Goal: Task Accomplishment & Management: Use online tool/utility

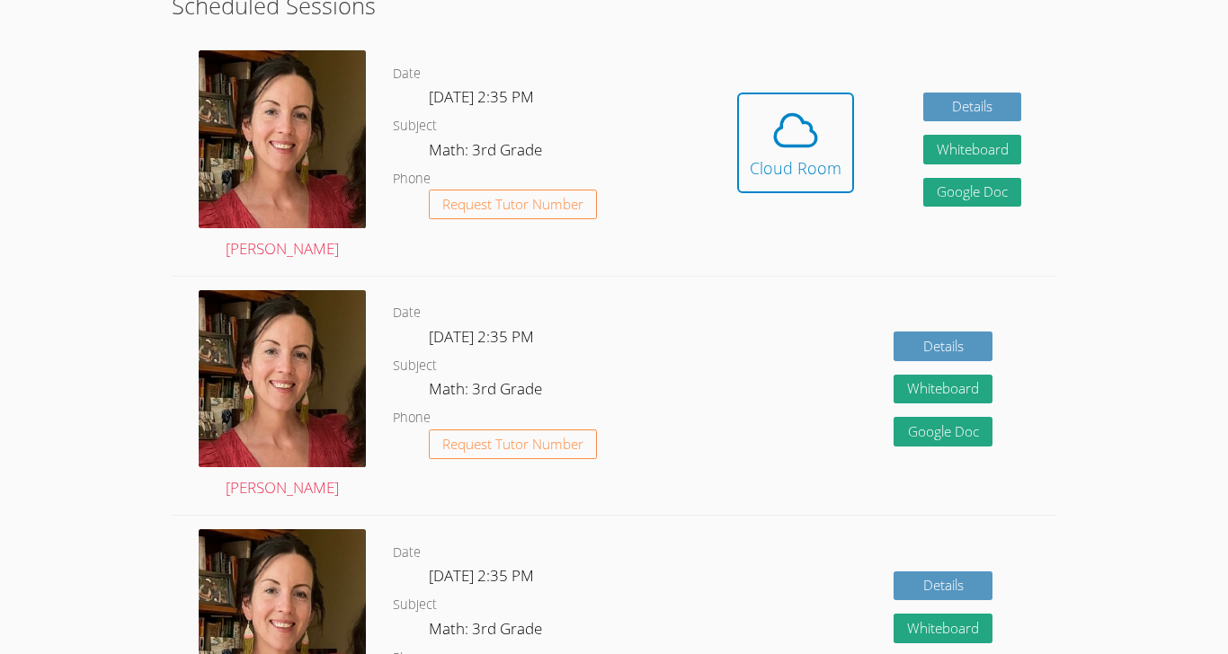
scroll to position [524, 0]
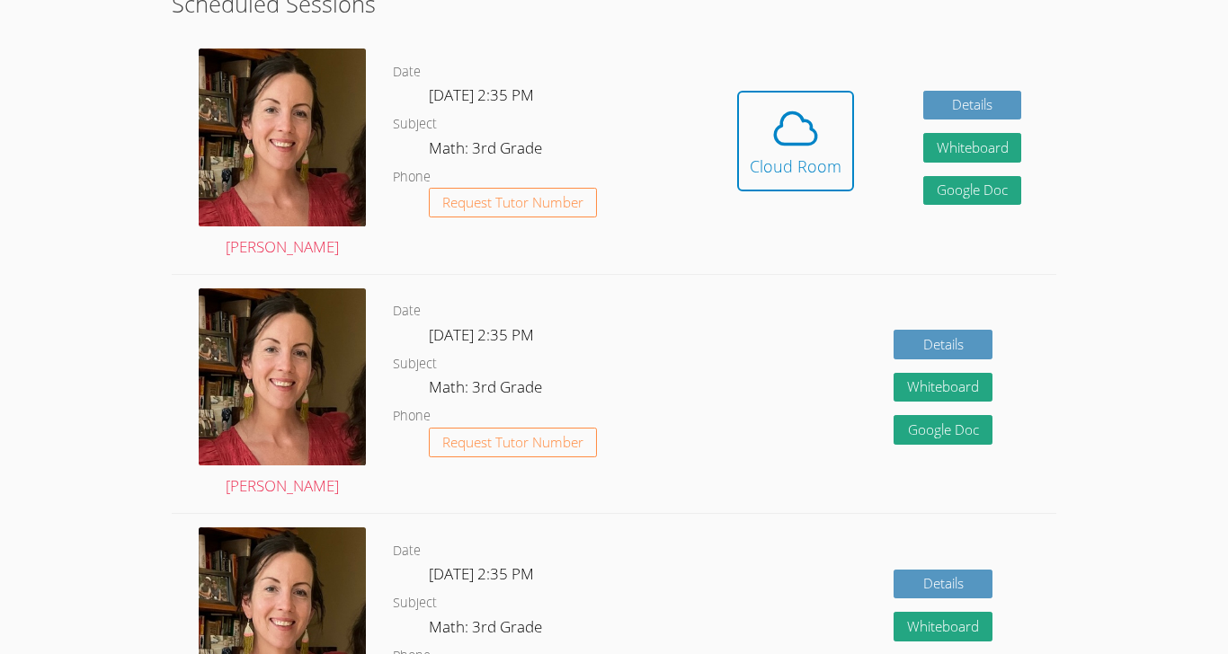
click at [784, 122] on icon at bounding box center [795, 128] width 50 height 50
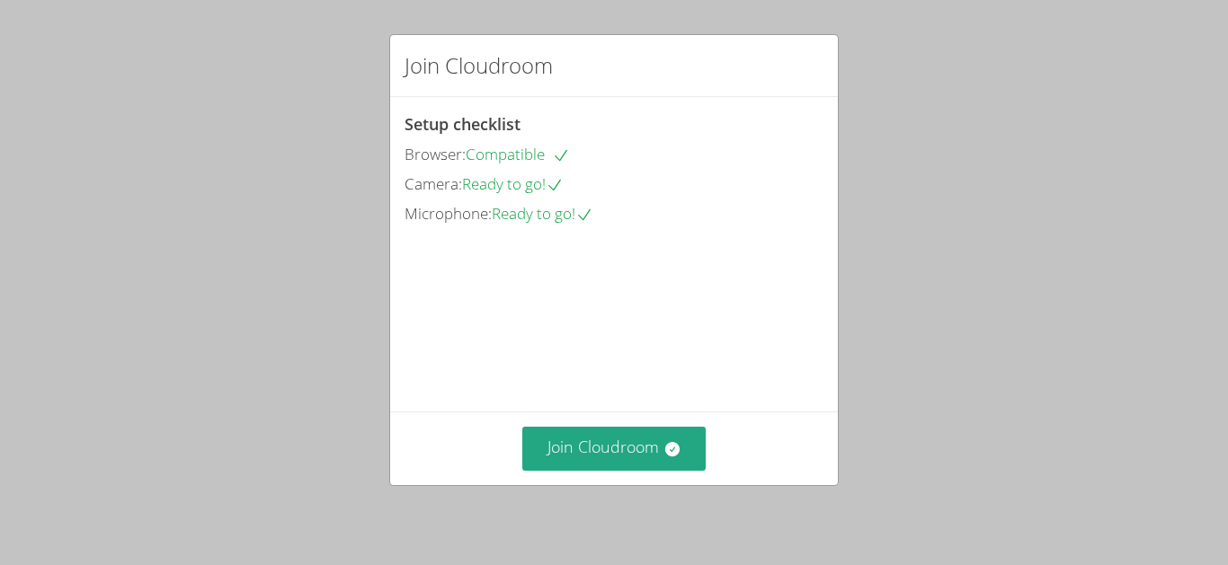
click at [678, 471] on button "Join Cloudroom" at bounding box center [614, 449] width 184 height 44
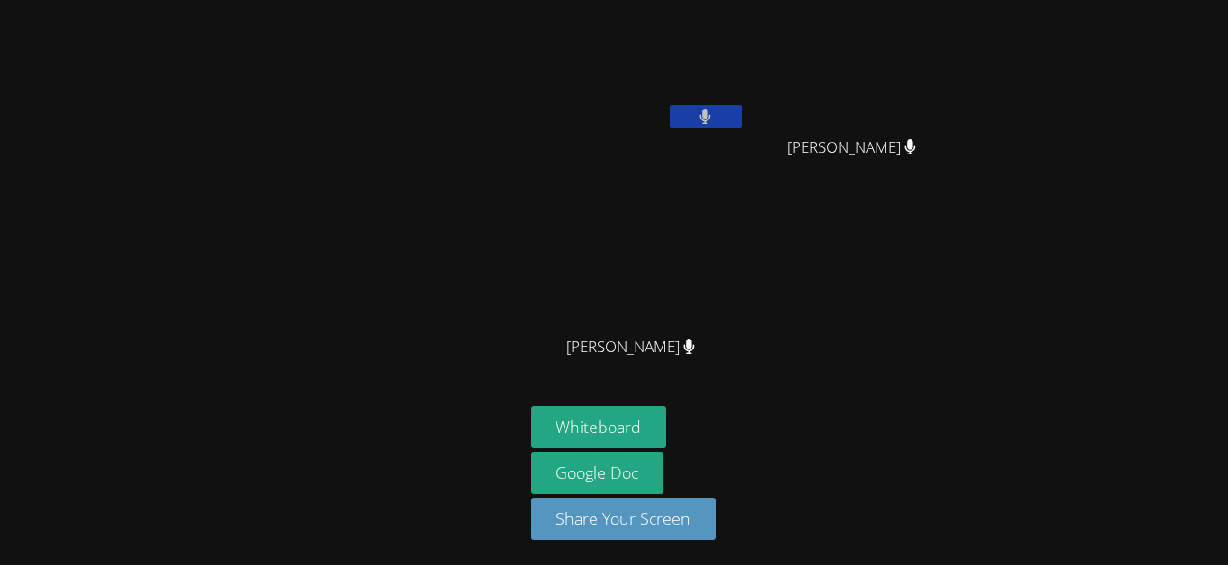
click at [642, 449] on button "Whiteboard" at bounding box center [599, 427] width 136 height 42
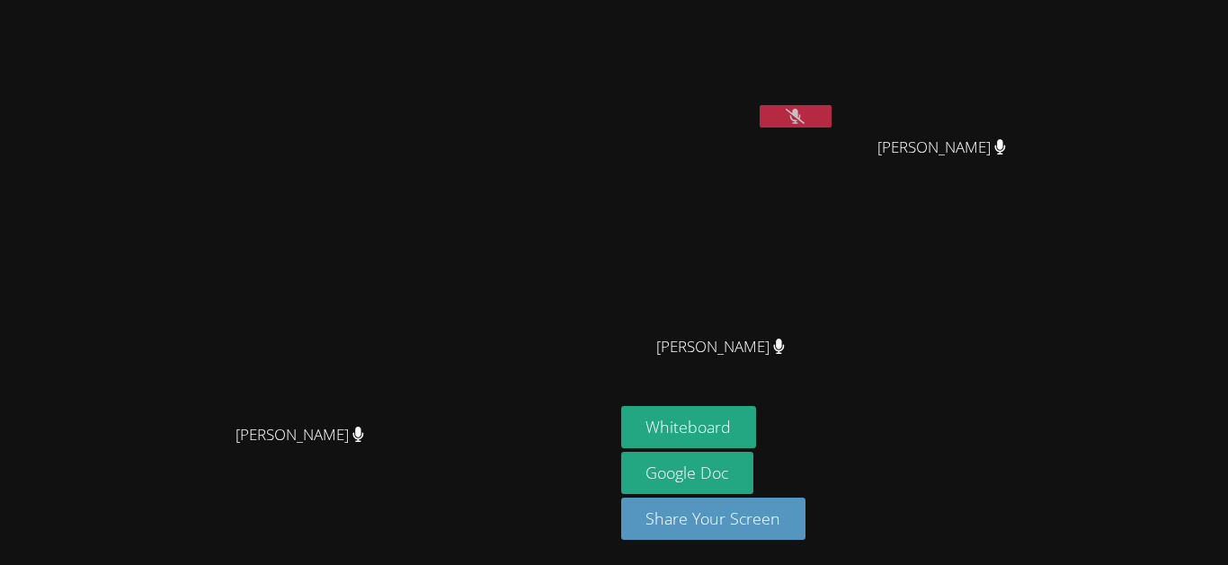
click at [804, 121] on icon at bounding box center [795, 116] width 19 height 15
click at [801, 112] on icon at bounding box center [795, 116] width 11 height 15
click at [835, 102] on video at bounding box center [728, 67] width 214 height 120
click at [831, 110] on button at bounding box center [796, 116] width 72 height 22
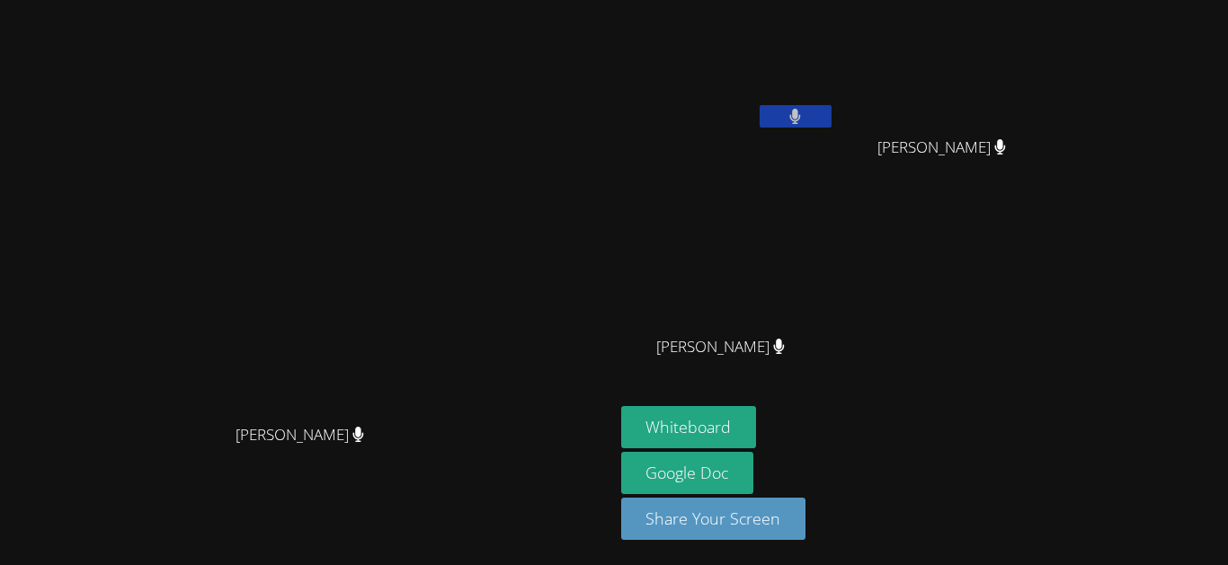
click at [785, 341] on icon at bounding box center [779, 346] width 11 height 15
click at [1006, 142] on span "VIVIANA SANCHEZ" at bounding box center [941, 148] width 129 height 26
click at [1006, 139] on icon at bounding box center [1000, 146] width 12 height 15
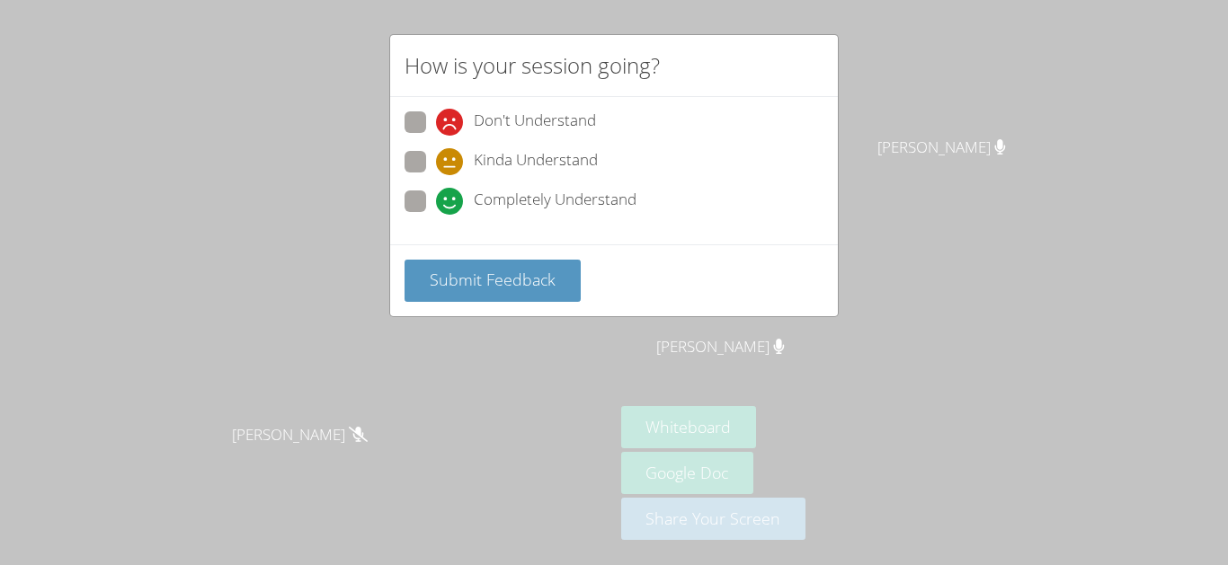
click at [565, 129] on span "Don't Understand" at bounding box center [535, 122] width 122 height 27
click at [451, 127] on input "Don't Understand" at bounding box center [443, 118] width 15 height 15
radio input "true"
click at [597, 202] on span "Completely Understand" at bounding box center [555, 201] width 163 height 27
click at [451, 202] on input "Completely Understand" at bounding box center [443, 198] width 15 height 15
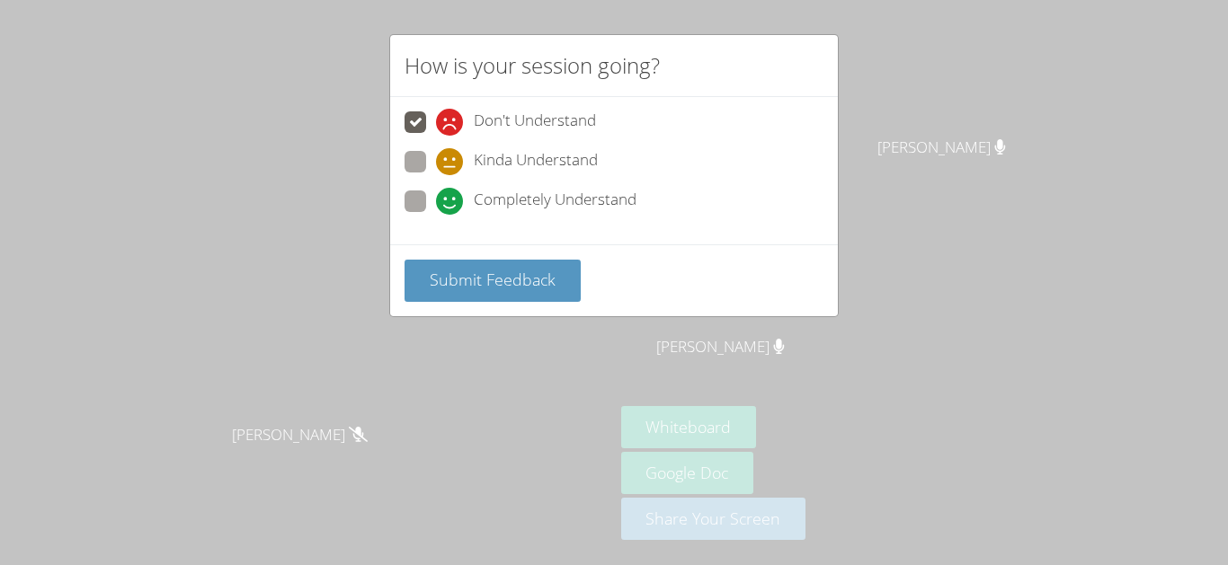
radio input "true"
click at [554, 291] on button "Submit Feedback" at bounding box center [492, 281] width 176 height 42
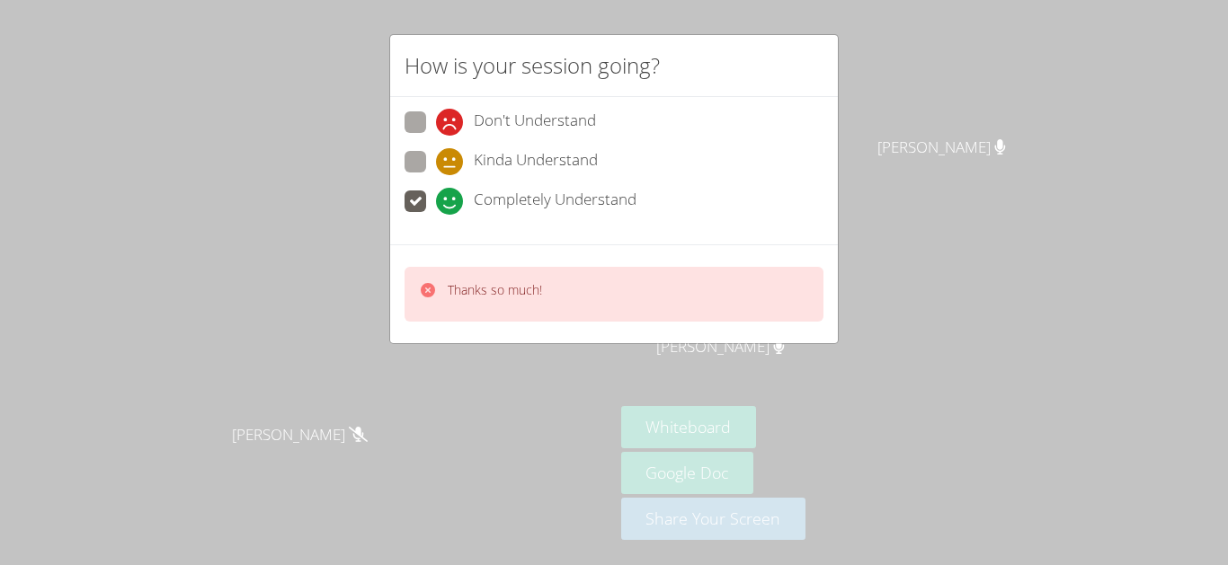
click at [1088, 179] on div "How is your session going? Don't Understand Kinda Understand Completely Underst…" at bounding box center [614, 282] width 1228 height 565
click at [1000, 173] on div "NELLIE AGUILAR VIVIANA SANCHEZ VIVIANA SANCHEZ Alanii Natividad Alanii Natividad" at bounding box center [838, 203] width 435 height 392
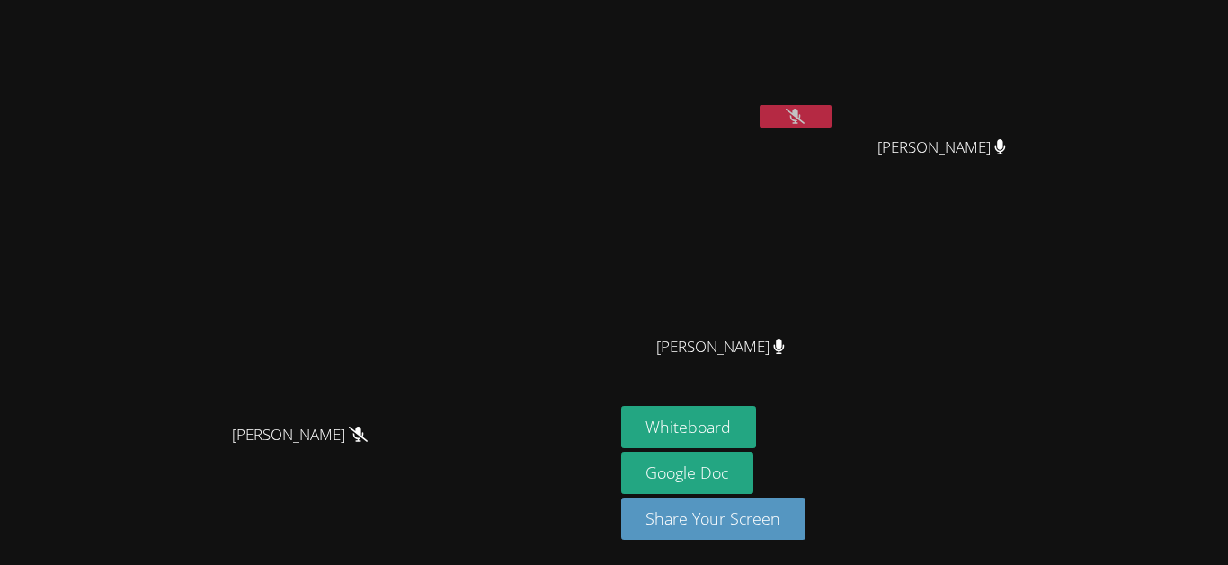
click at [804, 114] on icon at bounding box center [795, 116] width 19 height 15
